Goal: Task Accomplishment & Management: Complete application form

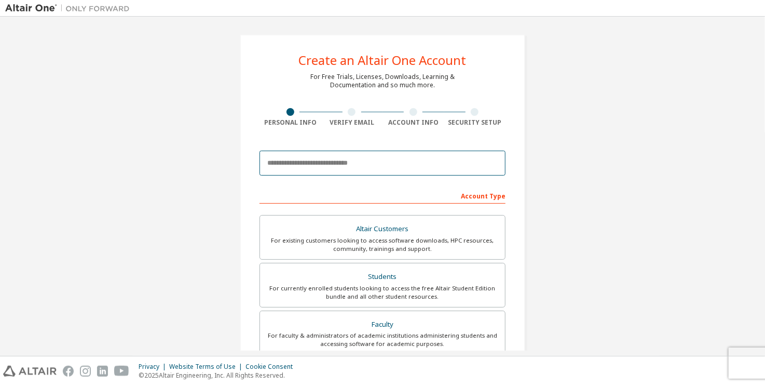
click at [386, 167] on input "email" at bounding box center [382, 162] width 246 height 25
click at [342, 144] on div "Create an Altair One Account For Free Trials, Licenses, Downloads, Learning & D…" at bounding box center [382, 296] width 285 height 525
click at [336, 167] on input "email" at bounding box center [382, 162] width 246 height 25
click at [378, 164] on input "**********" at bounding box center [382, 162] width 246 height 25
click at [377, 164] on input "**********" at bounding box center [382, 162] width 246 height 25
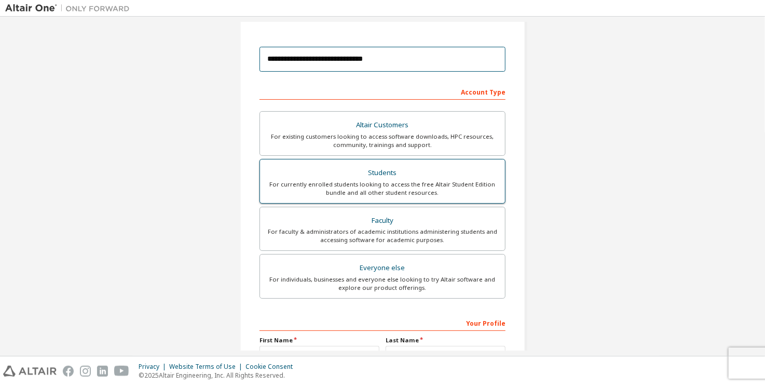
scroll to position [208, 0]
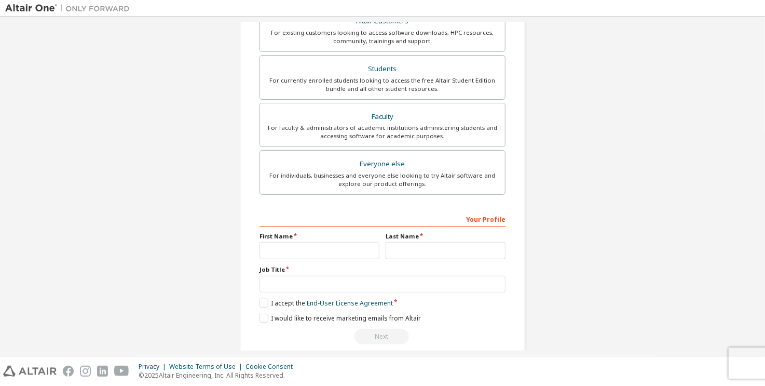
type input "**********"
click at [328, 248] on input "text" at bounding box center [319, 250] width 120 height 17
type input "*****"
type input "**********"
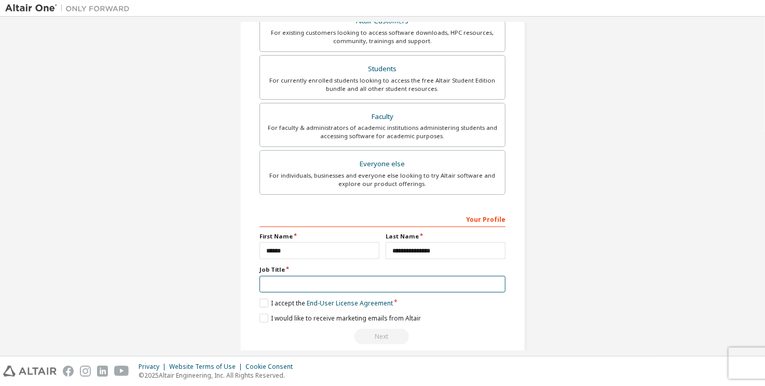
click at [300, 288] on input "text" at bounding box center [382, 284] width 246 height 17
click at [282, 265] on label "Job Title" at bounding box center [382, 269] width 246 height 8
click at [280, 271] on label "Job Title" at bounding box center [382, 269] width 246 height 8
click at [275, 269] on label "Job Title" at bounding box center [382, 269] width 246 height 8
click at [280, 280] on input "text" at bounding box center [382, 284] width 246 height 17
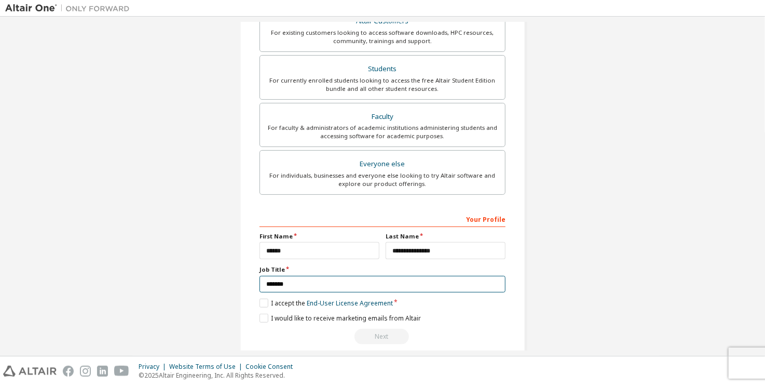
type input "*******"
click at [275, 263] on div "**********" at bounding box center [382, 277] width 246 height 134
click at [282, 270] on label "Job Title" at bounding box center [382, 269] width 246 height 8
drag, startPoint x: 262, startPoint y: 265, endPoint x: 278, endPoint y: 265, distance: 16.1
click at [278, 265] on label "Job Title" at bounding box center [382, 269] width 246 height 8
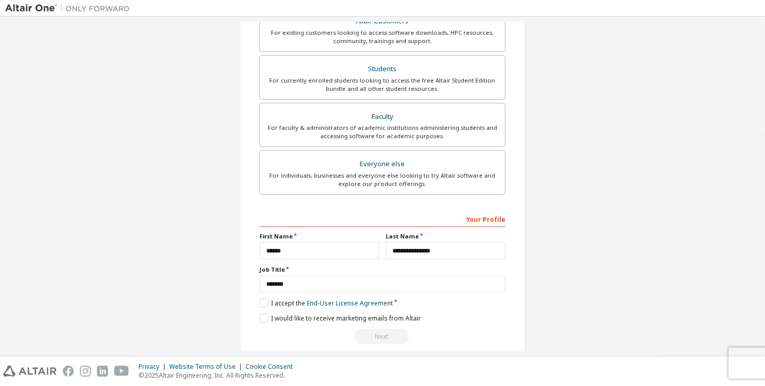
click at [283, 269] on label "Job Title" at bounding box center [382, 269] width 246 height 8
drag, startPoint x: 282, startPoint y: 269, endPoint x: 256, endPoint y: 268, distance: 26.0
click at [259, 268] on label "Job Title" at bounding box center [382, 269] width 246 height 8
click at [250, 272] on div at bounding box center [250, 272] width 0 height 0
click at [289, 278] on input "*******" at bounding box center [382, 284] width 246 height 17
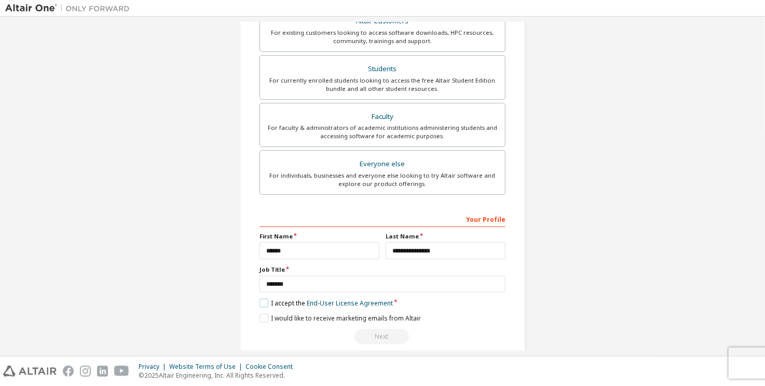
click at [263, 302] on label "I accept the End-User License Agreement" at bounding box center [325, 302] width 133 height 9
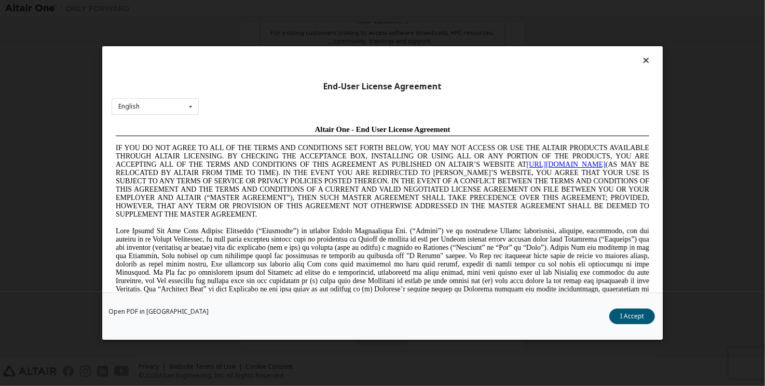
scroll to position [415, 0]
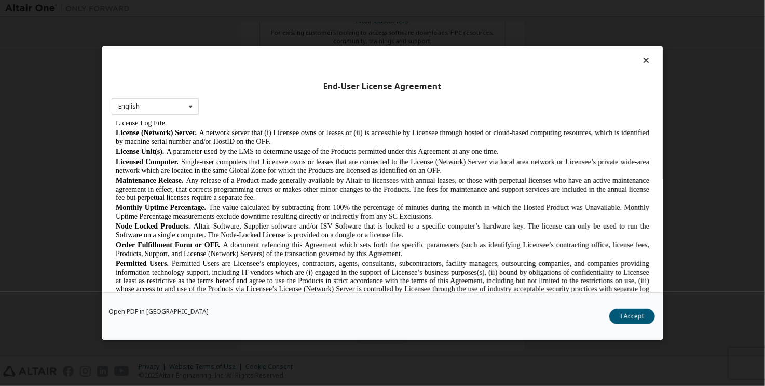
click at [538, 259] on button "I Accept" at bounding box center [270, 254] width 533 height 10
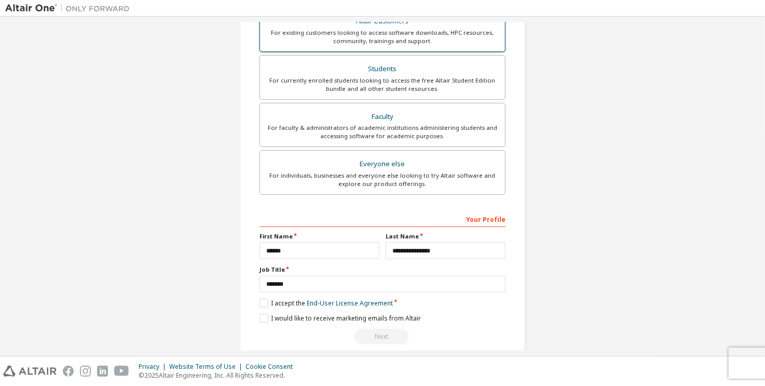
scroll to position [0, 0]
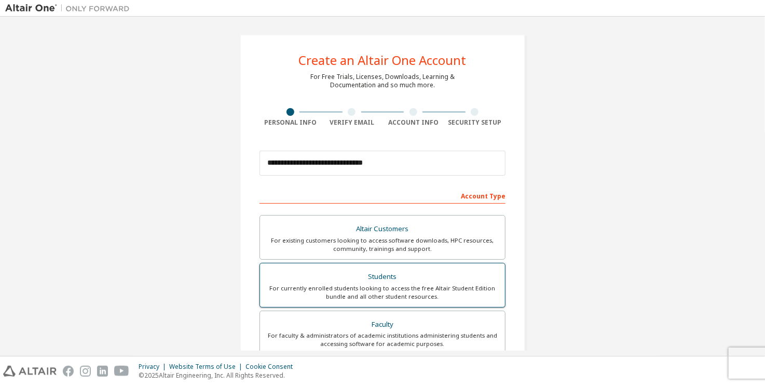
click at [392, 282] on div "Students" at bounding box center [382, 276] width 232 height 15
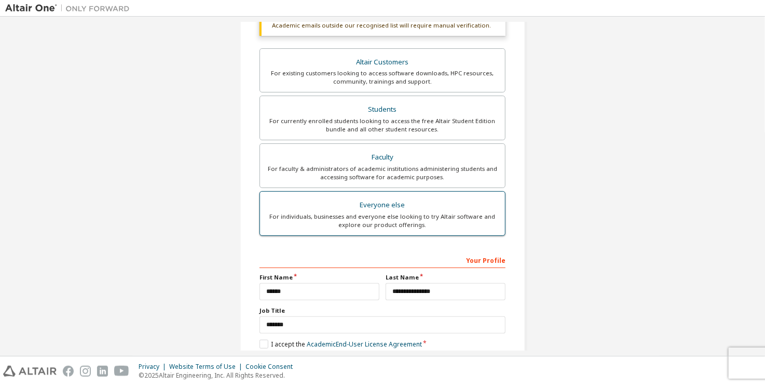
scroll to position [245, 0]
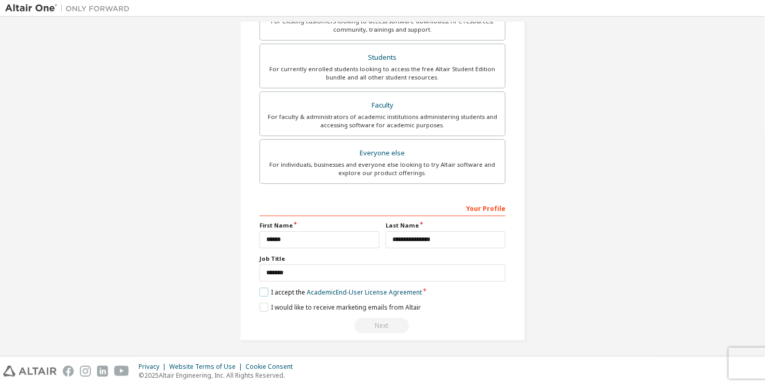
click at [266, 289] on label "I accept the Academic End-User License Agreement" at bounding box center [340, 292] width 162 height 9
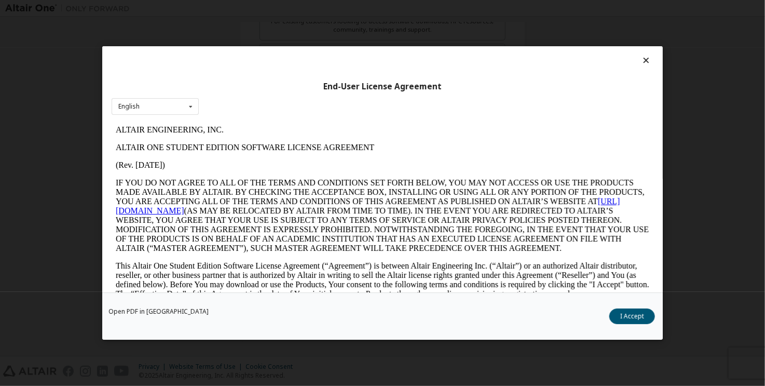
scroll to position [0, 0]
click at [639, 318] on button "I Accept" at bounding box center [632, 316] width 46 height 16
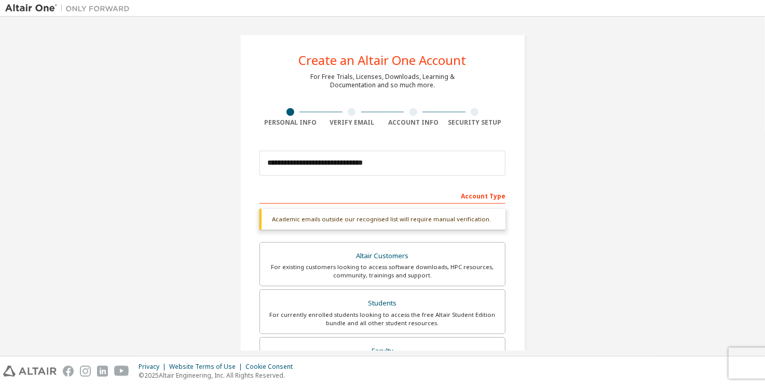
scroll to position [245, 0]
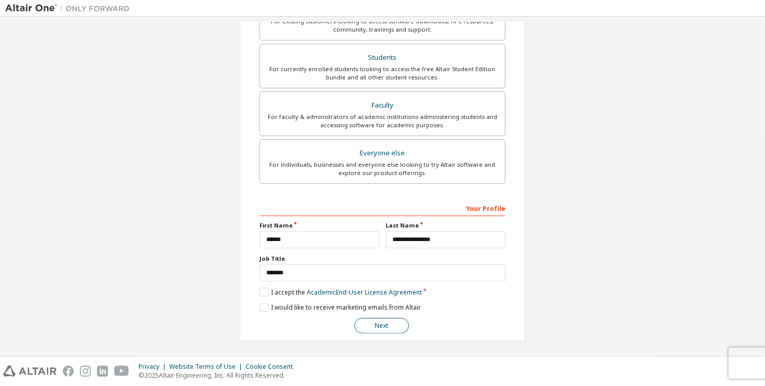
click at [400, 324] on button "Next" at bounding box center [381, 326] width 54 height 16
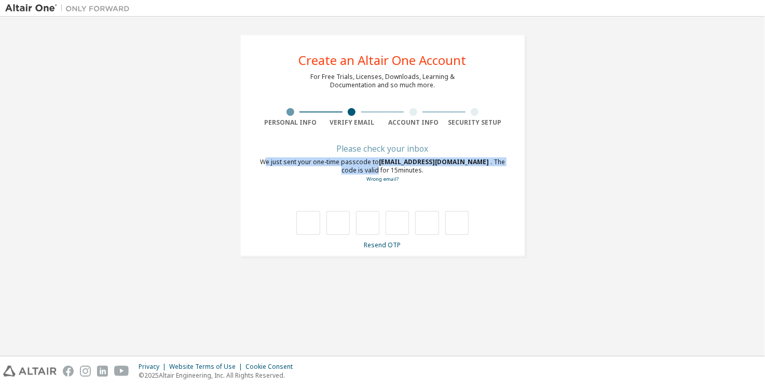
drag, startPoint x: 270, startPoint y: 161, endPoint x: 376, endPoint y: 167, distance: 106.0
click at [376, 167] on div "We just sent your one-time passcode to [EMAIL_ADDRESS][DOMAIN_NAME] . The code …" at bounding box center [382, 170] width 246 height 25
click at [444, 168] on div "We just sent your one-time passcode to [EMAIL_ADDRESS][DOMAIN_NAME] . The code …" at bounding box center [382, 170] width 246 height 25
drag, startPoint x: 448, startPoint y: 164, endPoint x: 459, endPoint y: 162, distance: 10.6
click at [459, 162] on span "[EMAIL_ADDRESS][DOMAIN_NAME]" at bounding box center [435, 161] width 112 height 9
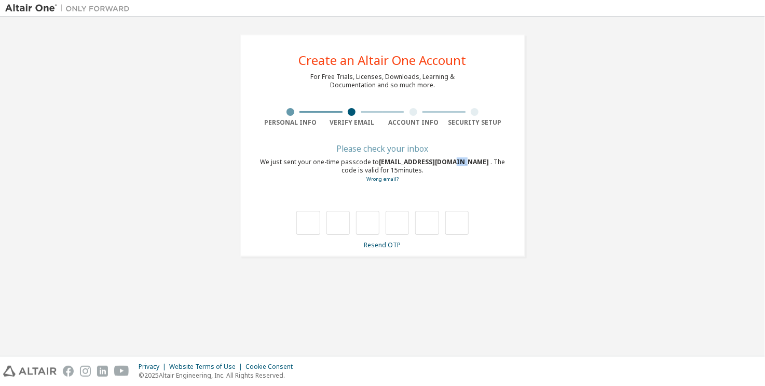
click at [458, 159] on span "[EMAIL_ADDRESS][DOMAIN_NAME]" at bounding box center [435, 161] width 112 height 9
click at [392, 182] on link "Wrong email?" at bounding box center [382, 178] width 32 height 7
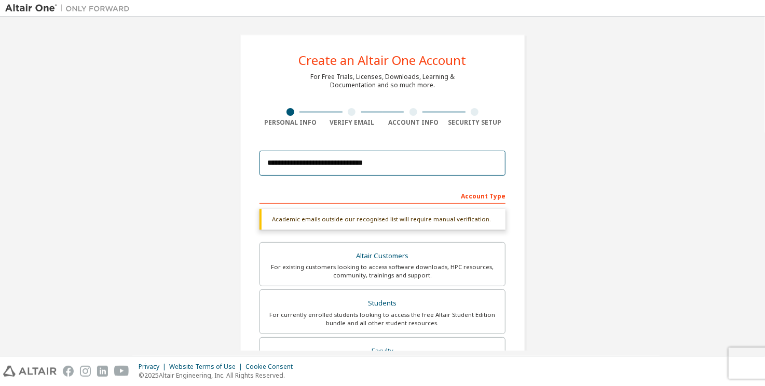
click at [340, 165] on input "**********" at bounding box center [382, 162] width 246 height 25
type input "**********"
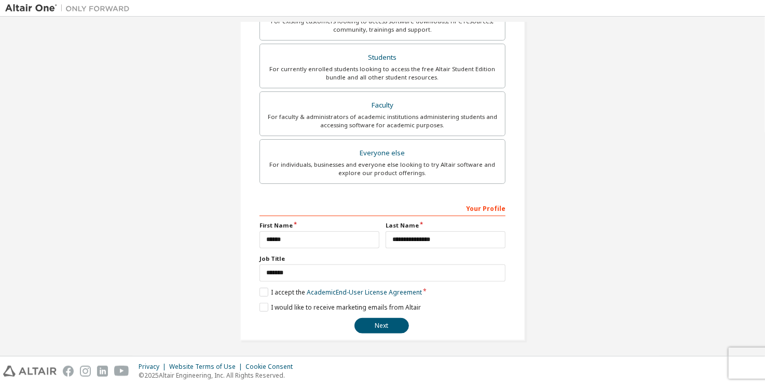
scroll to position [218, 0]
click at [385, 320] on button "Next" at bounding box center [381, 326] width 54 height 16
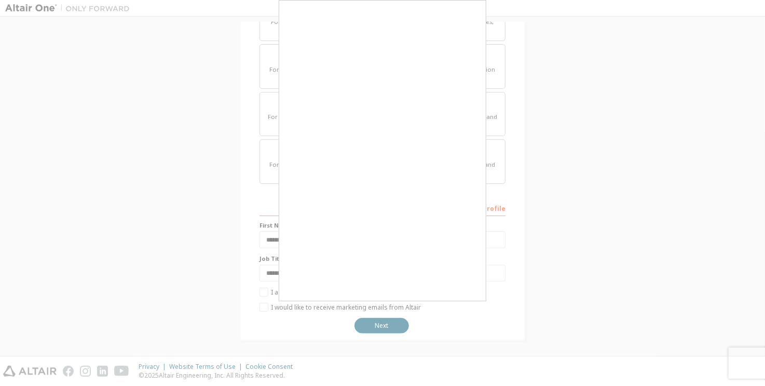
click at [631, 174] on div at bounding box center [382, 193] width 765 height 386
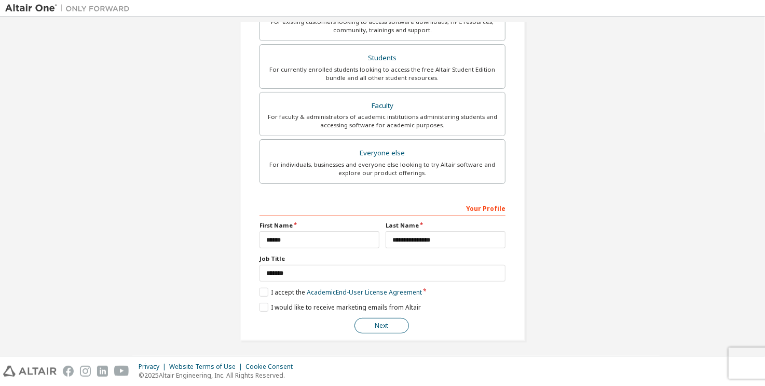
click at [378, 324] on button "Next" at bounding box center [381, 326] width 54 height 16
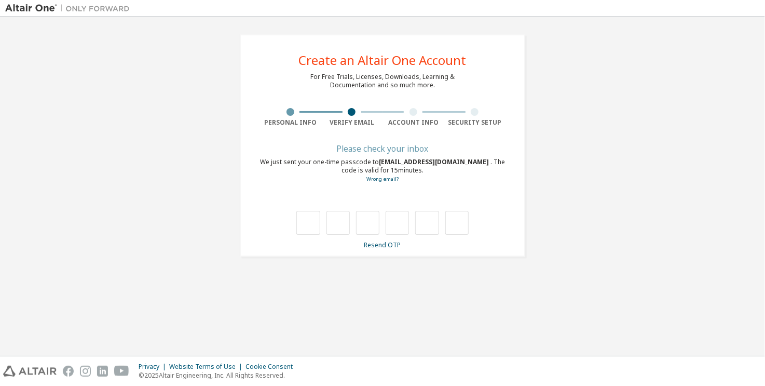
scroll to position [0, 0]
drag, startPoint x: 419, startPoint y: 156, endPoint x: 457, endPoint y: 160, distance: 37.6
click at [449, 157] on div "Please check your inbox We just sent your one-time passcode to [EMAIL_ADDRESS][…" at bounding box center [382, 197] width 246 height 104
click at [468, 165] on span "[EMAIL_ADDRESS][DOMAIN_NAME]" at bounding box center [435, 161] width 112 height 9
click at [312, 223] on input "text" at bounding box center [307, 223] width 23 height 24
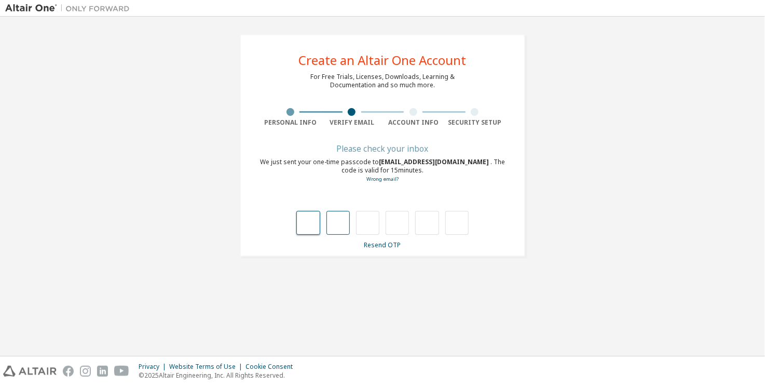
type input "*"
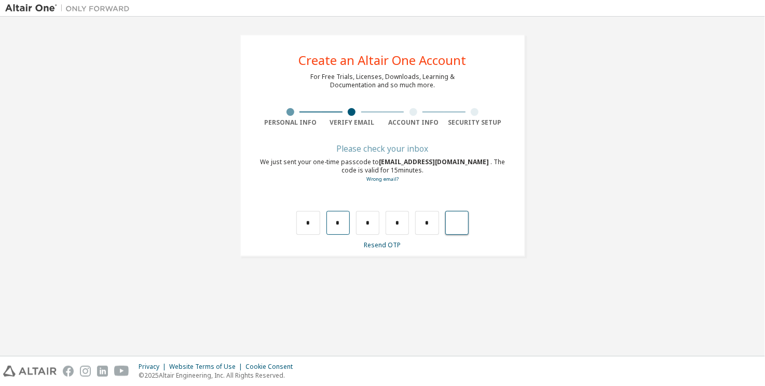
type input "*"
